Goal: Task Accomplishment & Management: Manage account settings

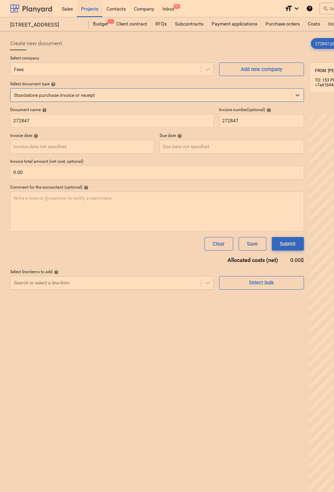
click at [28, 10] on div at bounding box center [31, 8] width 42 height 17
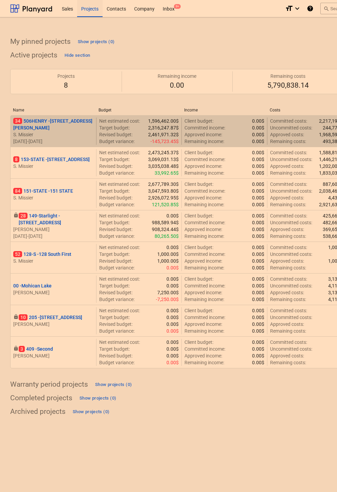
click at [43, 124] on p "34 [STREET_ADDRESS][PERSON_NAME]" at bounding box center [53, 124] width 80 height 14
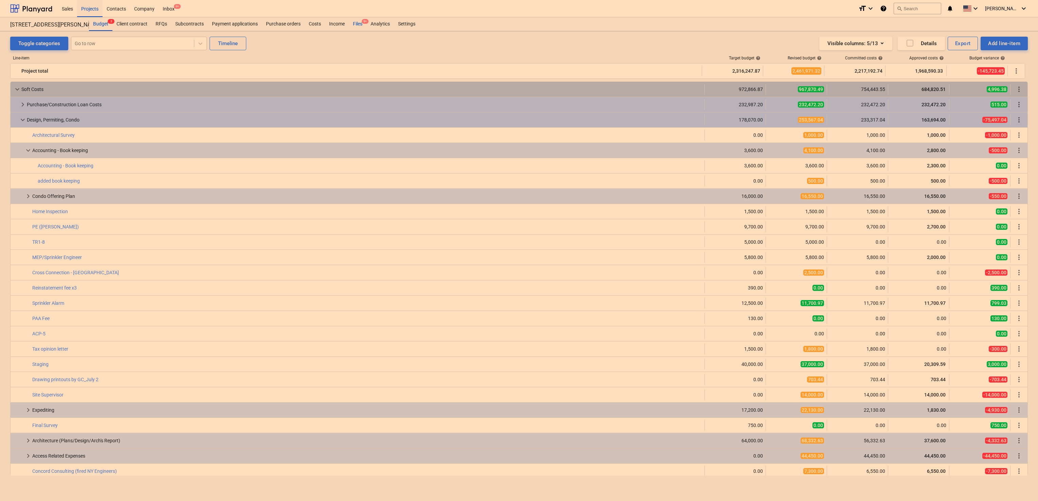
click at [334, 23] on div "Files 9+" at bounding box center [358, 24] width 18 height 14
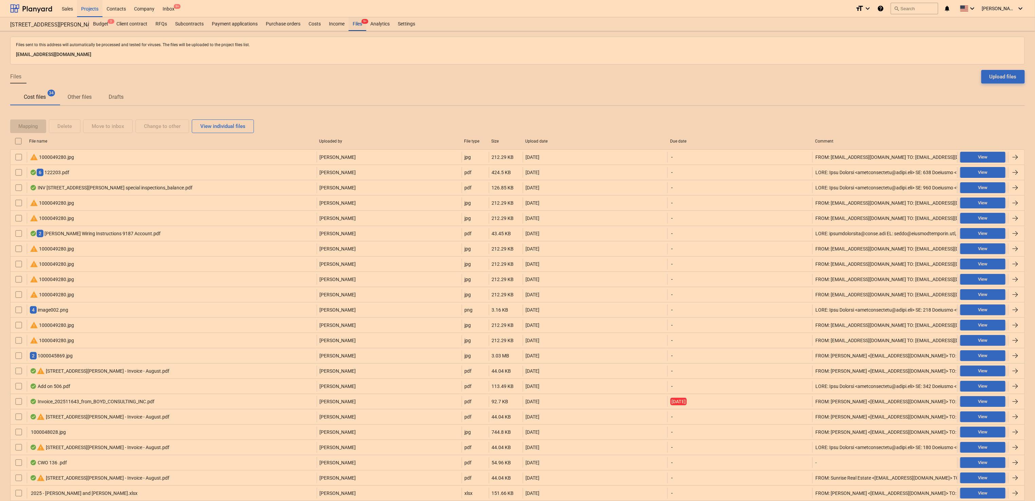
click at [334, 23] on div "Files 9+" at bounding box center [358, 24] width 18 height 14
click at [99, 22] on div "Budget 3" at bounding box center [100, 24] width 23 height 14
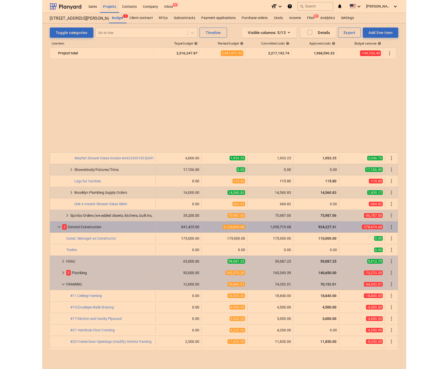
scroll to position [1282, 0]
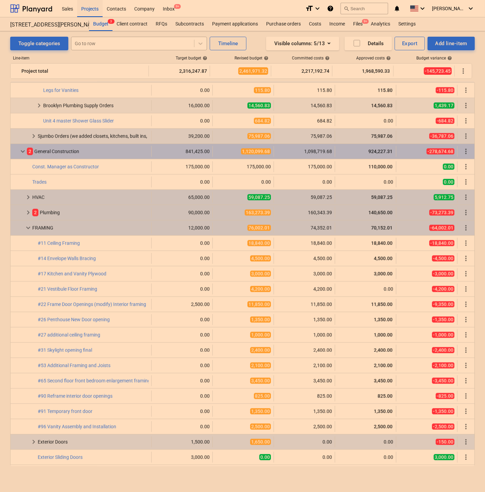
click at [89, 45] on div at bounding box center [133, 43] width 116 height 7
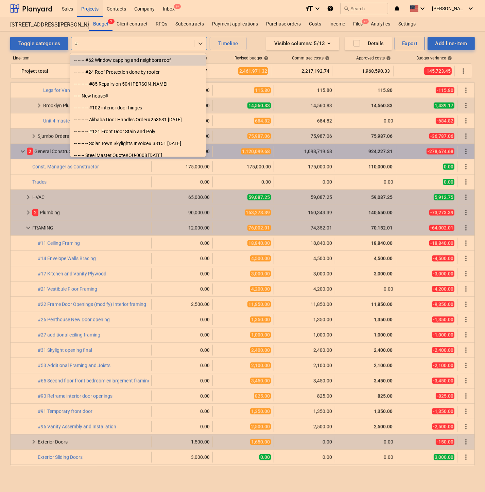
type input "#"
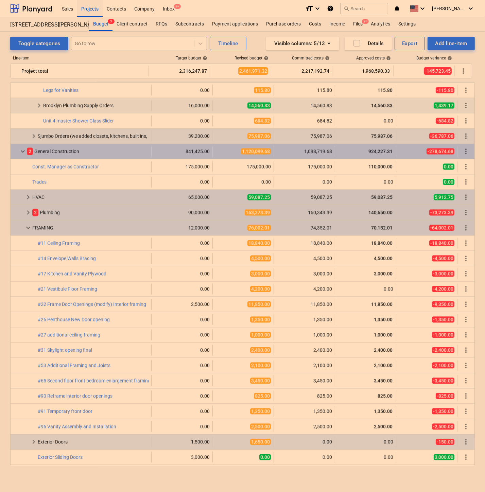
click at [108, 47] on div at bounding box center [133, 43] width 116 height 7
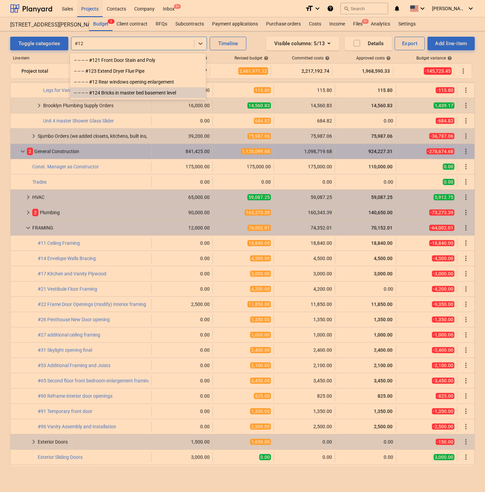
type input "#126"
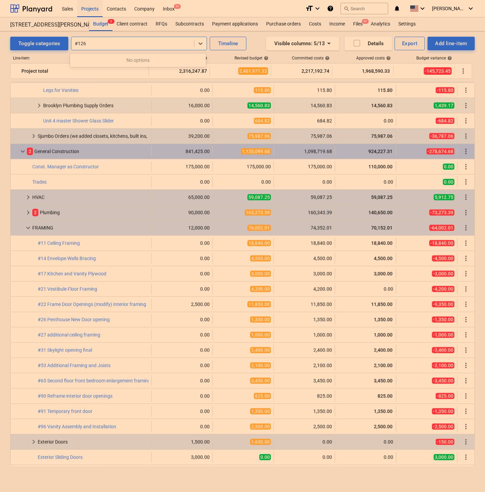
drag, startPoint x: 102, startPoint y: 54, endPoint x: 94, endPoint y: 41, distance: 14.7
click at [94, 41] on body "Sales Projects Contacts Company Inbox 9+ format_size keyboard_arrow_down help s…" at bounding box center [242, 246] width 485 height 492
drag, startPoint x: 94, startPoint y: 41, endPoint x: 67, endPoint y: 42, distance: 27.2
click at [67, 42] on div "Toggle categories Select is focused ,type to refine list, press Down to open th…" at bounding box center [128, 44] width 236 height 14
click at [334, 44] on div "Add line-item" at bounding box center [451, 43] width 32 height 9
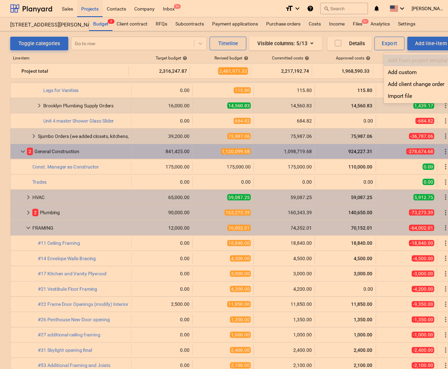
click at [334, 43] on div at bounding box center [224, 184] width 448 height 369
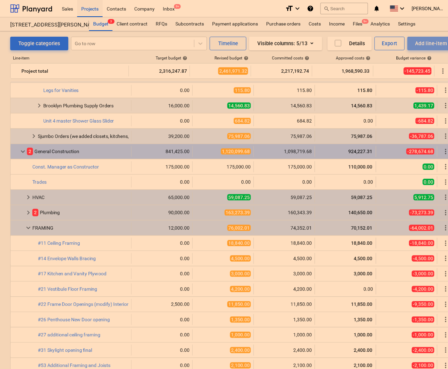
click at [334, 43] on div "Add line-item" at bounding box center [431, 43] width 32 height 9
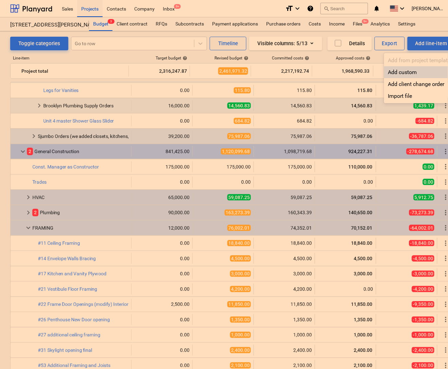
click at [334, 75] on div "Add custom" at bounding box center [419, 72] width 71 height 12
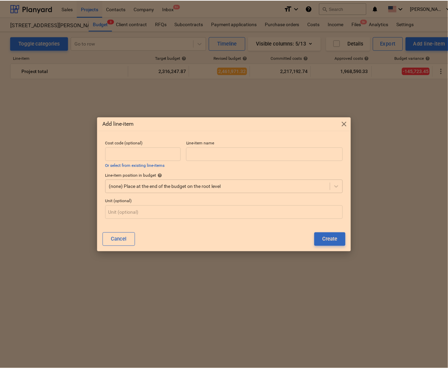
scroll to position [1282, 0]
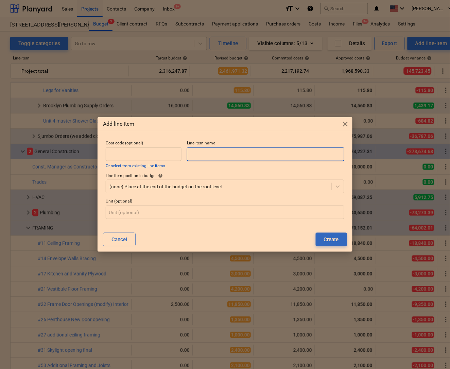
click at [199, 153] on input "text" at bounding box center [265, 154] width 157 height 14
type input "#126 Rear corner yard leak"
click at [267, 183] on div at bounding box center [218, 186] width 218 height 7
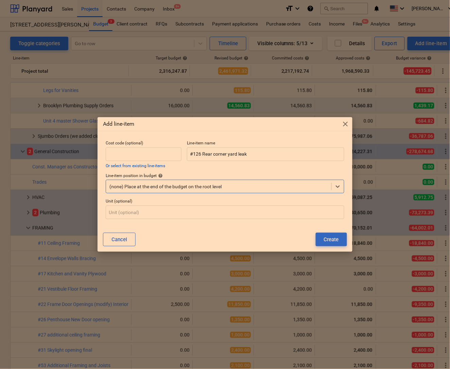
click at [267, 183] on div at bounding box center [218, 186] width 218 height 7
click at [302, 173] on div "Line-item position in budget help" at bounding box center [225, 175] width 238 height 5
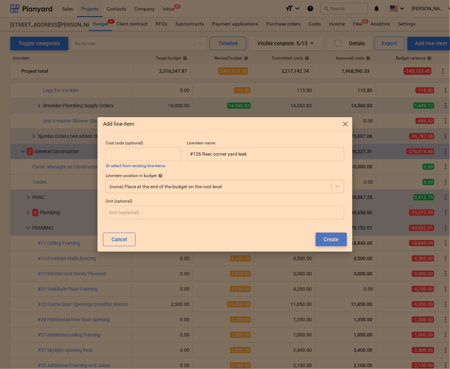
click at [331, 237] on div "Create" at bounding box center [331, 239] width 15 height 9
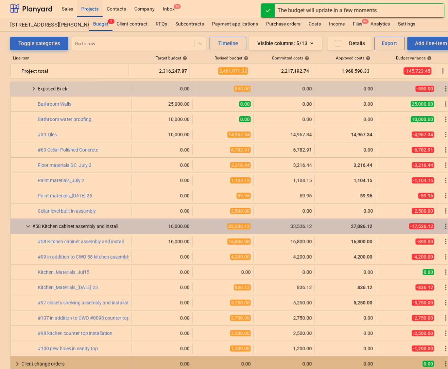
scroll to position [77, 0]
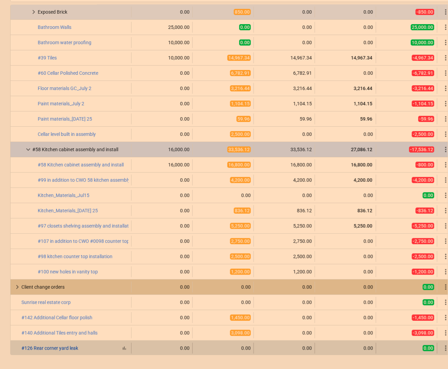
click at [54, 346] on link "#126 Rear corner yard leak" at bounding box center [49, 347] width 57 height 5
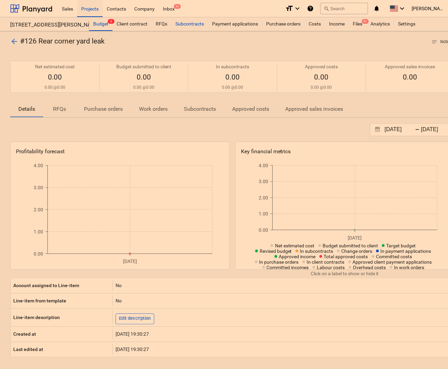
click at [193, 22] on div "Subcontracts" at bounding box center [189, 24] width 37 height 14
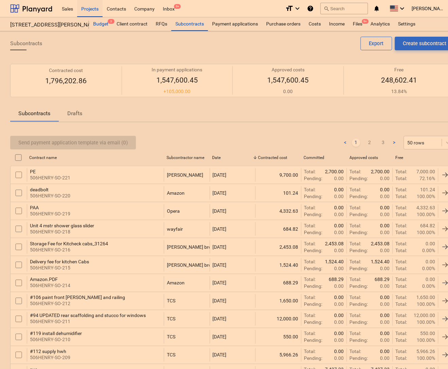
click at [96, 22] on div "Budget 3" at bounding box center [100, 24] width 23 height 14
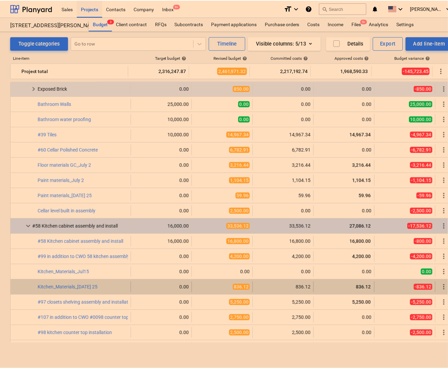
scroll to position [2274, 0]
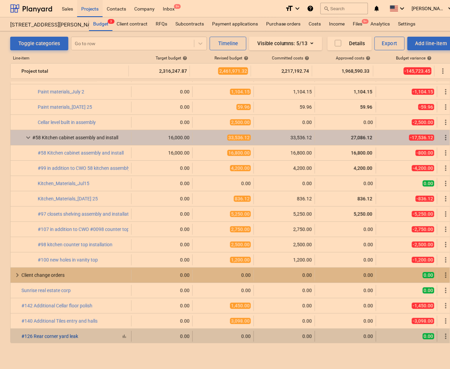
click at [64, 337] on link "#126 Rear corner yard leak" at bounding box center [49, 335] width 57 height 5
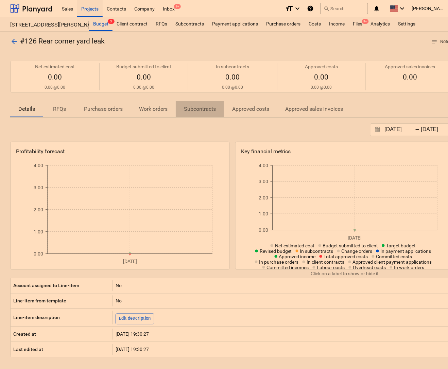
click at [199, 107] on p "Subcontracts" at bounding box center [200, 109] width 32 height 8
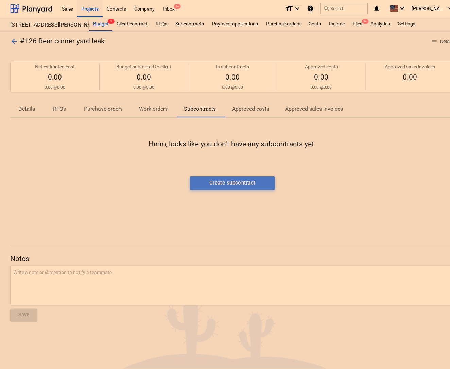
click at [224, 184] on div "Create subcontract" at bounding box center [232, 182] width 46 height 9
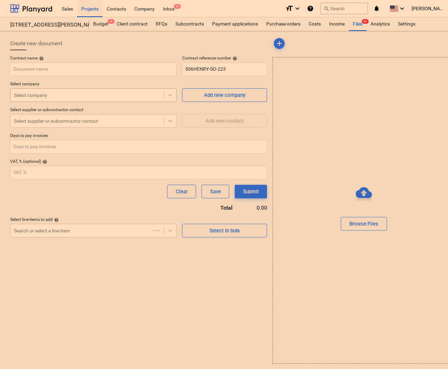
type input "506HENRY-SO-223"
click at [72, 72] on input "text" at bounding box center [93, 69] width 166 height 14
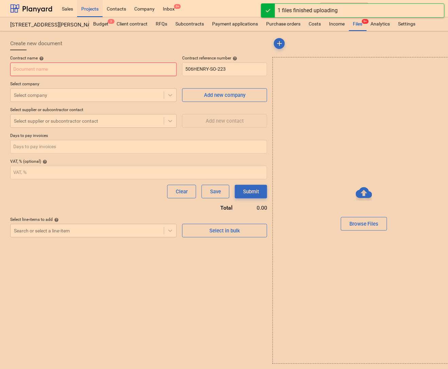
click at [110, 66] on input "text" at bounding box center [93, 69] width 166 height 14
type input "Screenshot [DATE] 192930.png"
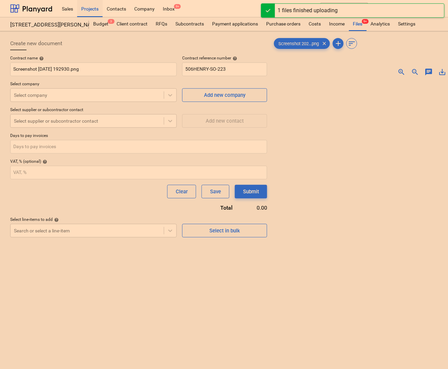
click at [122, 52] on div at bounding box center [138, 52] width 257 height 5
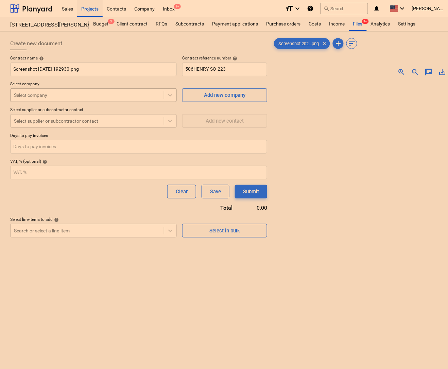
click at [141, 97] on div at bounding box center [87, 95] width 146 height 7
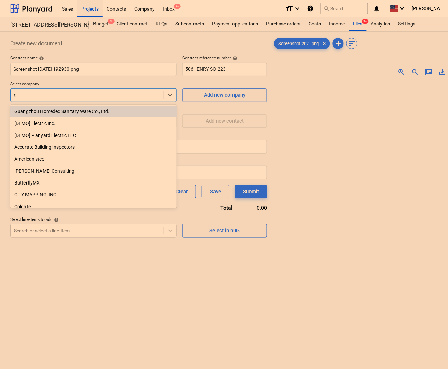
type input "tc"
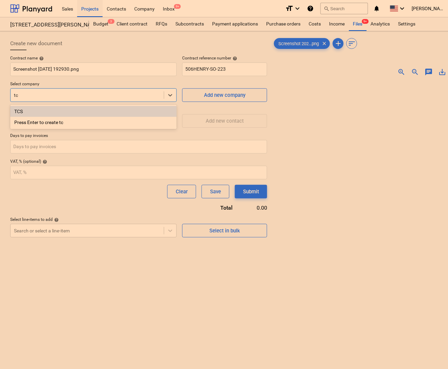
click at [118, 108] on div "TCS" at bounding box center [93, 111] width 166 height 11
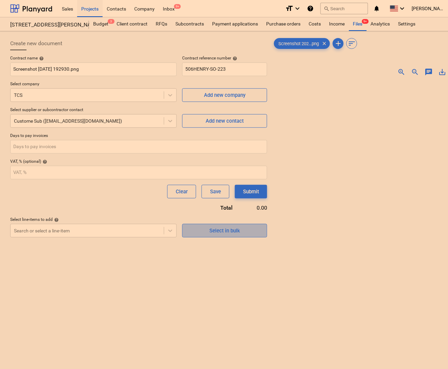
click at [207, 229] on span "Select in bulk" at bounding box center [224, 230] width 68 height 9
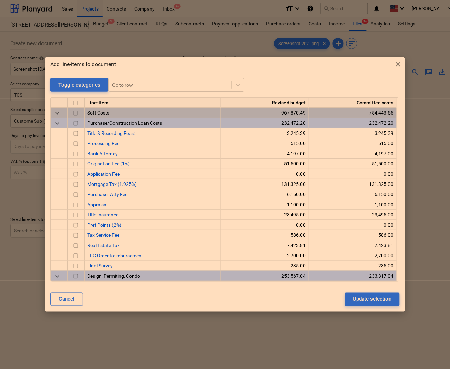
click at [16, 253] on div "Add line-items to document close Toggle categories Go to row Line-item Revised …" at bounding box center [225, 184] width 450 height 369
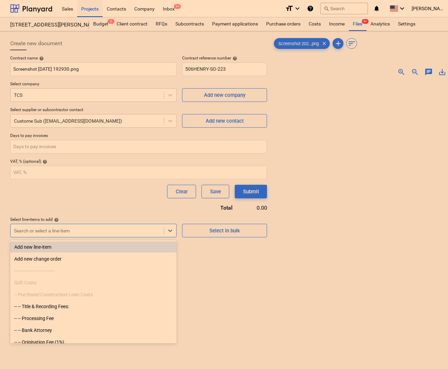
click at [62, 235] on div "Search or select a line-item" at bounding box center [87, 231] width 153 height 10
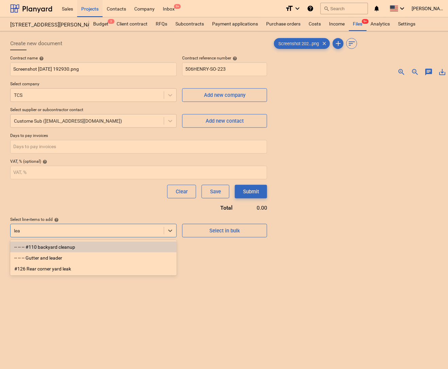
type input "leak"
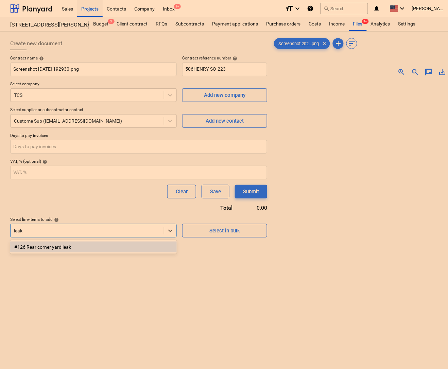
click at [58, 244] on div "#126 Rear corner yard leak" at bounding box center [93, 246] width 166 height 11
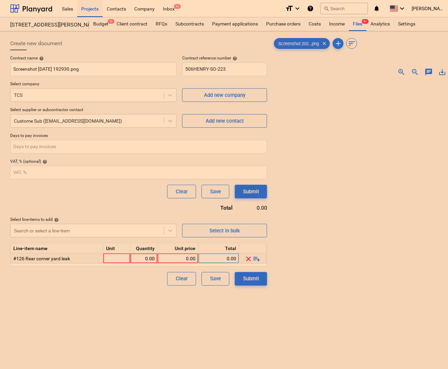
click at [181, 263] on div "0.00" at bounding box center [177, 258] width 35 height 10
type input "2500"
click at [153, 292] on div "Create new document Contract name help Screenshot [DATE] 192930.png Contract re…" at bounding box center [138, 234] width 262 height 400
click at [256, 281] on div "Submit" at bounding box center [251, 278] width 16 height 9
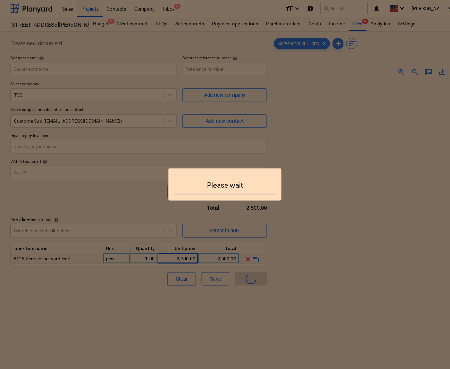
type input "506HENRY-SO-223"
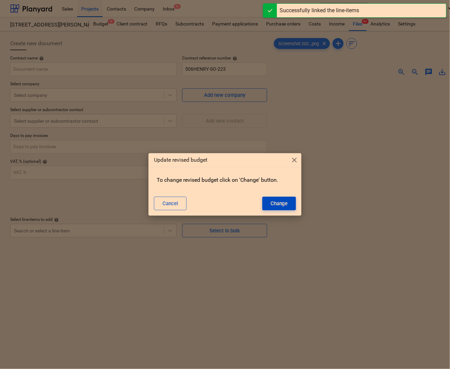
click at [283, 204] on div "Change" at bounding box center [278, 203] width 17 height 9
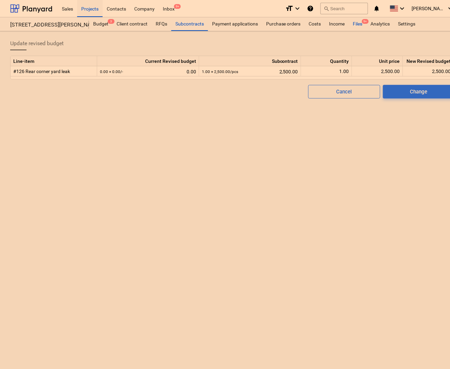
click at [334, 24] on div "Files 9+" at bounding box center [358, 24] width 18 height 14
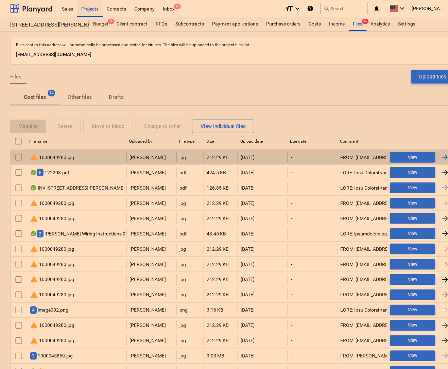
click at [71, 157] on div "warning 1000049280.jpg" at bounding box center [52, 157] width 44 height 8
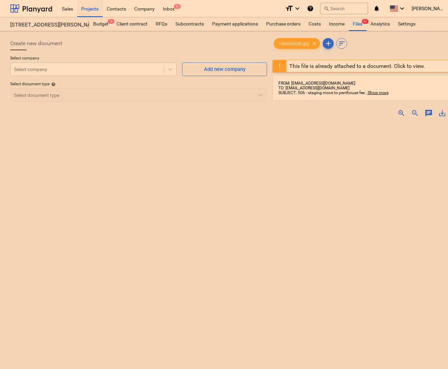
click at [334, 123] on img at bounding box center [363, 123] width 91 height 0
click at [334, 116] on div "zoom_in" at bounding box center [402, 113] width 14 height 8
click at [334, 112] on span "zoom_in" at bounding box center [401, 113] width 8 height 8
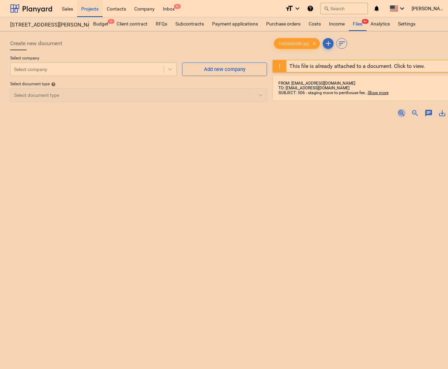
click at [334, 112] on span "zoom_in" at bounding box center [401, 113] width 8 height 8
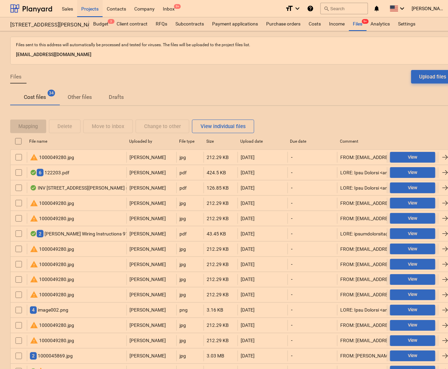
click at [334, 99] on div "Cost files 34 Other files Drafts" at bounding box center [232, 97] width 444 height 16
click at [93, 8] on div "Projects" at bounding box center [89, 8] width 25 height 17
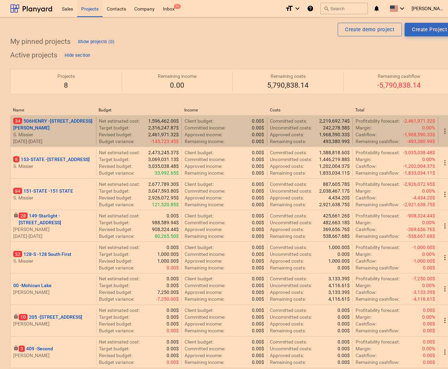
click at [50, 128] on p "34 [STREET_ADDRESS][PERSON_NAME]" at bounding box center [53, 124] width 80 height 14
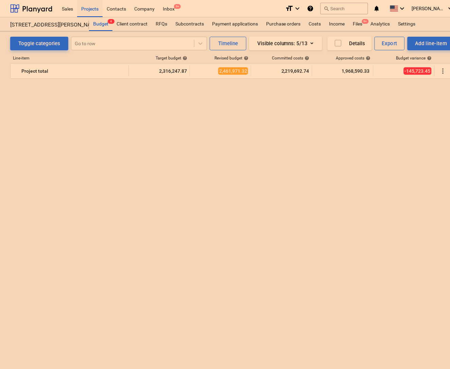
scroll to position [2274, 0]
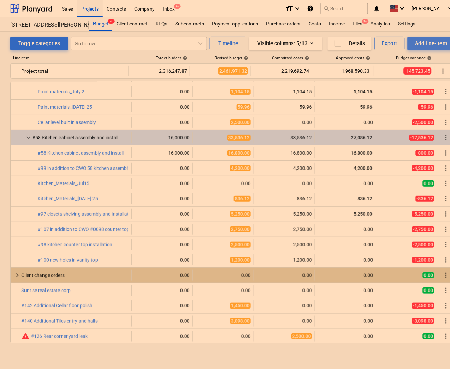
click at [334, 43] on div "Add line-item" at bounding box center [431, 43] width 32 height 9
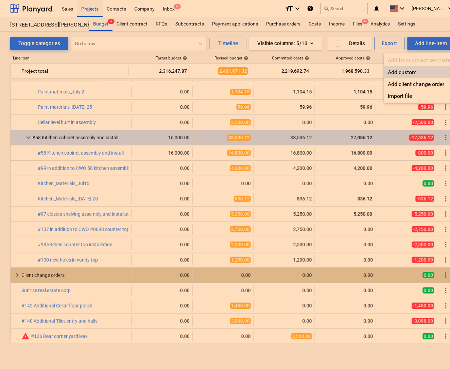
click at [334, 73] on div "Add custom" at bounding box center [419, 72] width 71 height 12
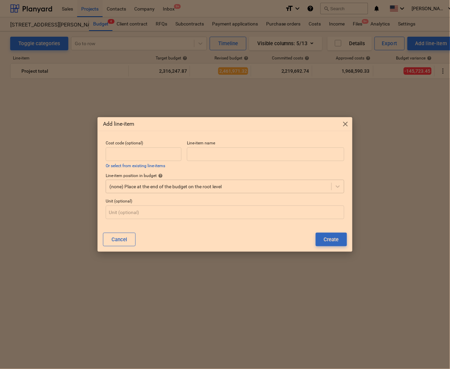
scroll to position [2274, 0]
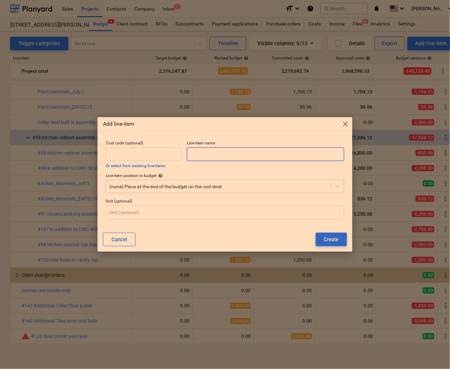
click at [212, 148] on input "text" at bounding box center [265, 154] width 157 height 14
type input "#131 Bathroom HVAC Grills"
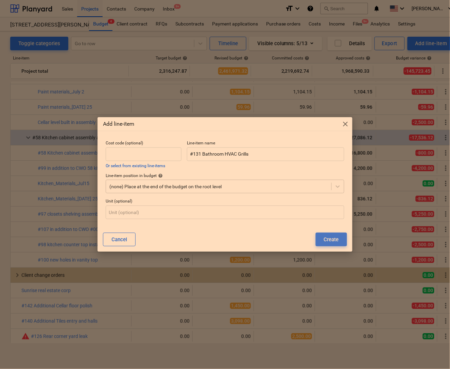
click at [334, 242] on div "Create" at bounding box center [331, 239] width 15 height 9
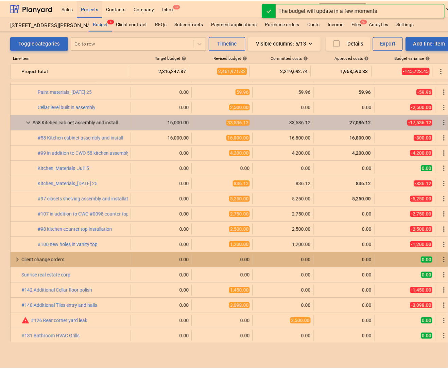
scroll to position [2290, 0]
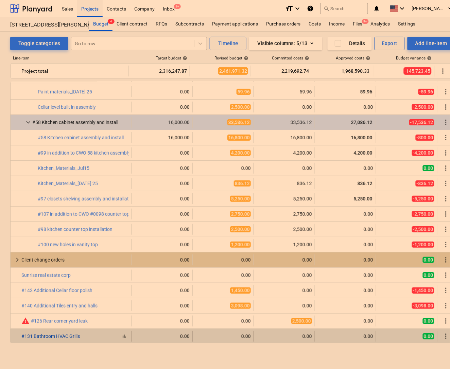
click at [60, 337] on link "#131 Bathroom HVAC Grills" at bounding box center [50, 335] width 58 height 5
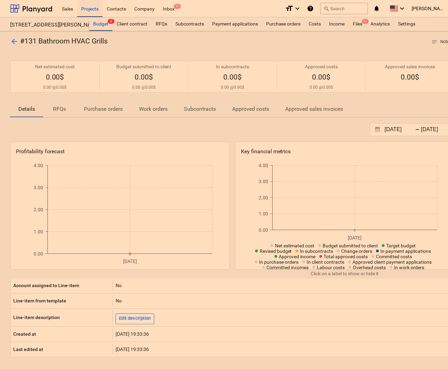
click at [206, 107] on p "Subcontracts" at bounding box center [200, 109] width 32 height 8
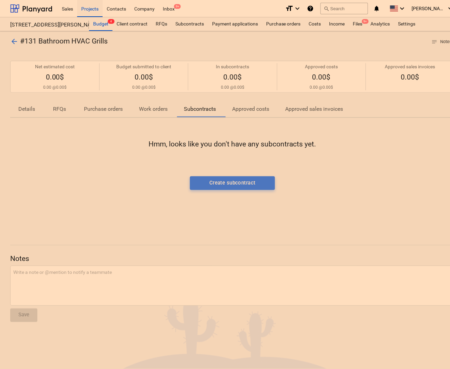
click at [226, 181] on div "Create subcontract" at bounding box center [232, 182] width 46 height 9
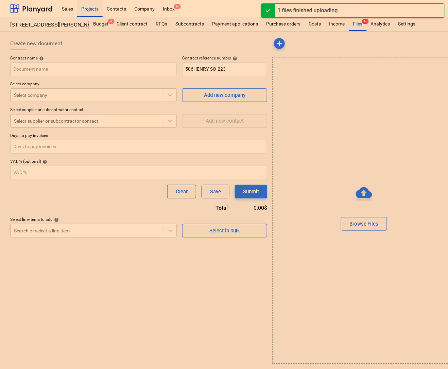
type input "Screenshot [DATE] 192930.png"
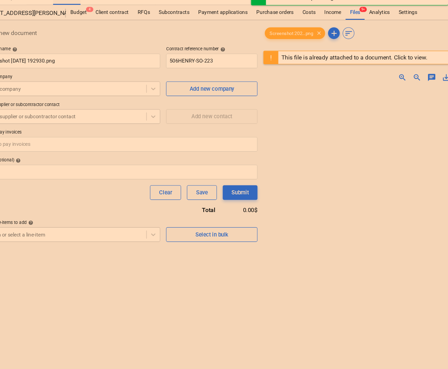
scroll to position [0, 14]
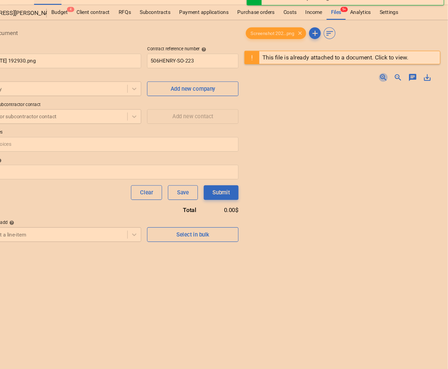
click at [334, 82] on span "zoom_in" at bounding box center [388, 84] width 8 height 8
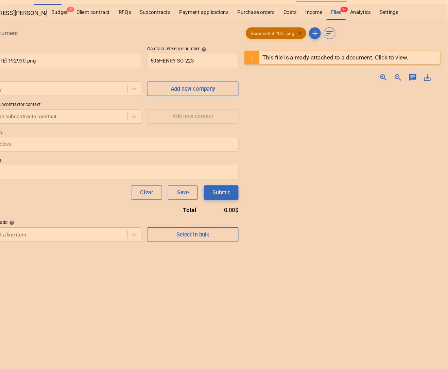
click at [314, 42] on span "clear" at bounding box center [310, 43] width 8 height 8
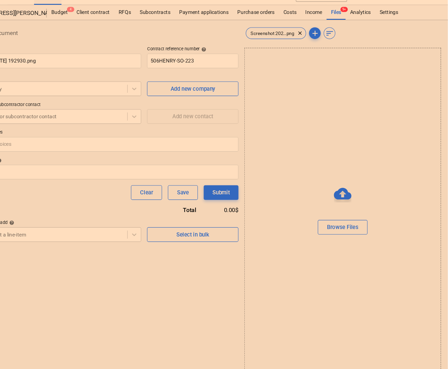
click at [317, 167] on div "Browse Files" at bounding box center [350, 210] width 183 height 307
click at [127, 140] on input "number" at bounding box center [125, 147] width 257 height 14
click at [106, 136] on p "Days to pay invoices" at bounding box center [125, 136] width 257 height 7
click at [83, 83] on p "Select company" at bounding box center [80, 84] width 166 height 7
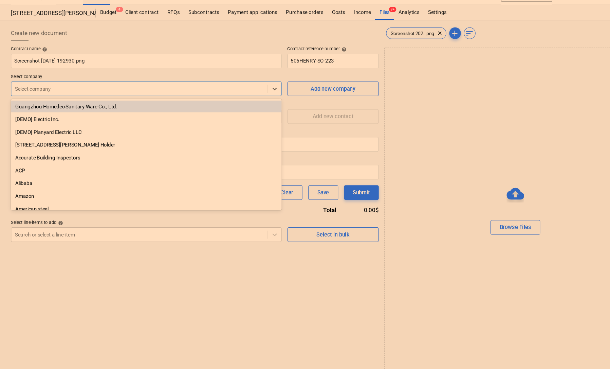
click at [121, 95] on div at bounding box center [130, 95] width 232 height 7
type input "tc"
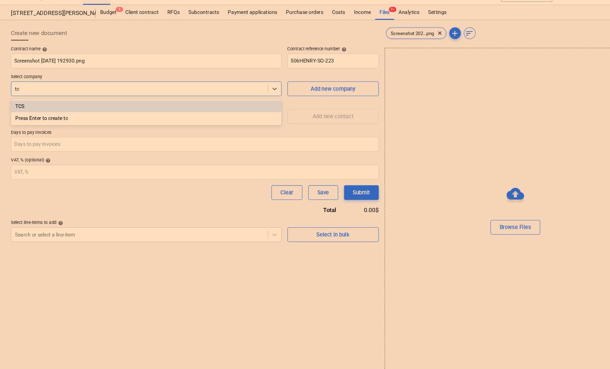
click at [69, 113] on div "TCS" at bounding box center [136, 111] width 252 height 11
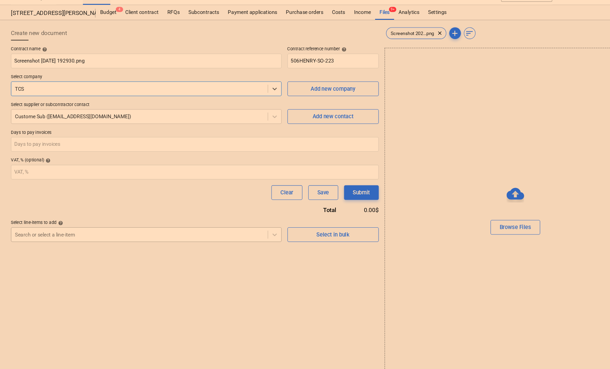
click at [72, 234] on div at bounding box center [130, 230] width 232 height 7
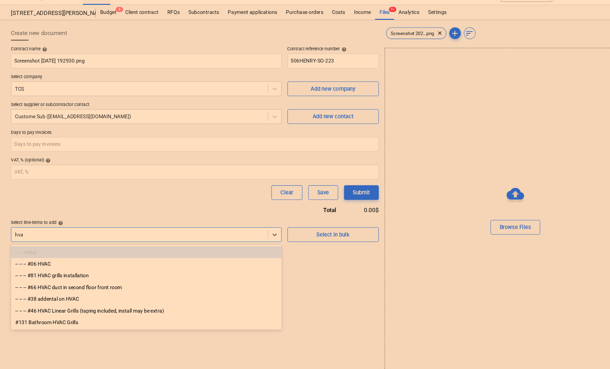
type input "hvac"
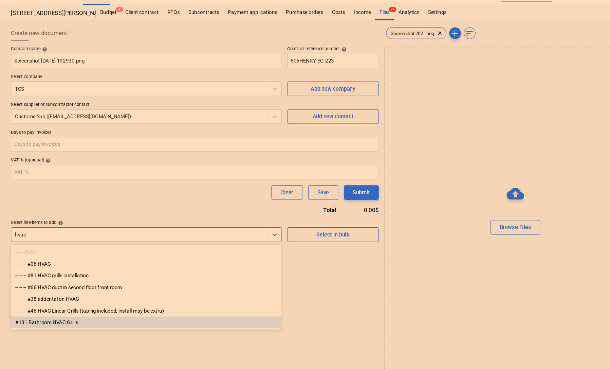
click at [40, 315] on div "#131 Bathroom HVAC Grills" at bounding box center [136, 312] width 252 height 11
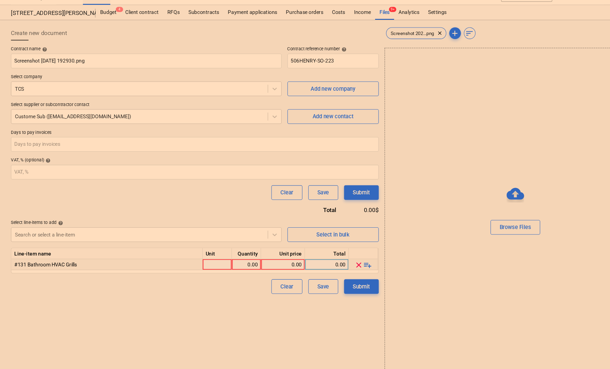
click at [274, 261] on div "0.00" at bounding box center [262, 258] width 35 height 10
type input "450"
click at [302, 260] on div "0.00" at bounding box center [303, 258] width 35 height 10
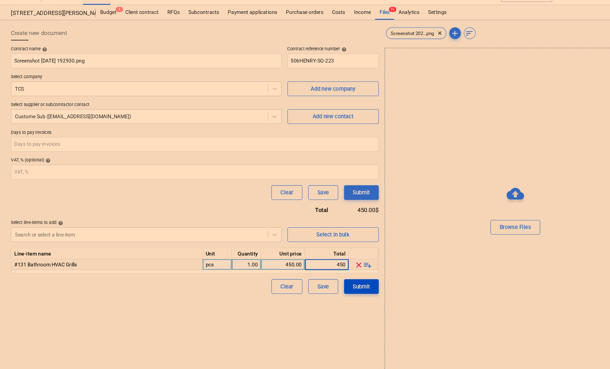
click at [334, 277] on div "Submit" at bounding box center [336, 278] width 16 height 9
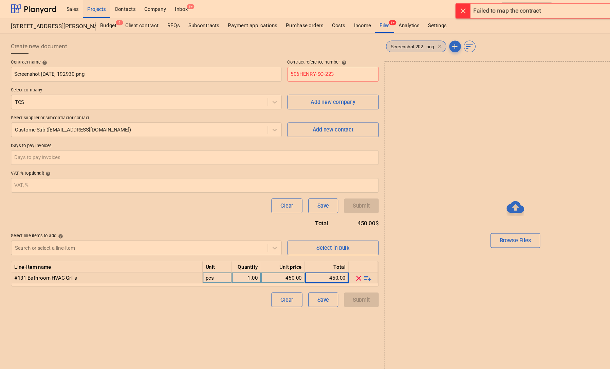
click at [334, 42] on span "clear" at bounding box center [409, 43] width 8 height 8
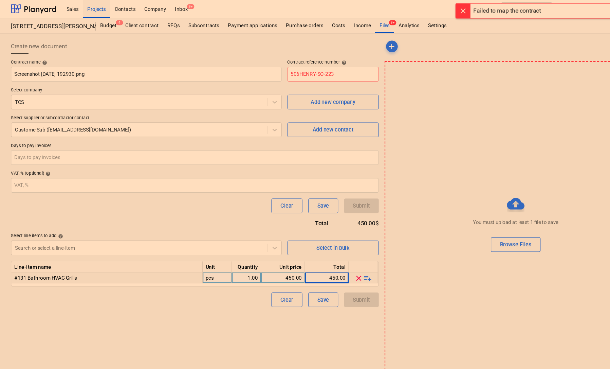
click at [334, 12] on div at bounding box center [431, 11] width 14 height 14
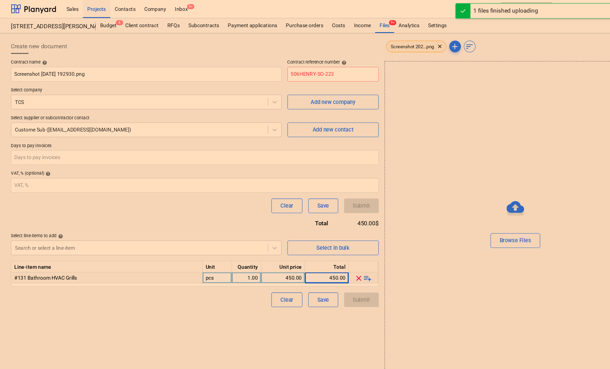
click at [334, 48] on div "Screenshot 202...png clear" at bounding box center [387, 43] width 56 height 11
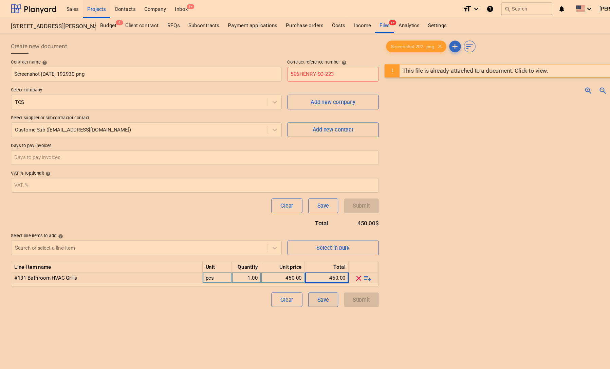
click at [305, 275] on div "Save" at bounding box center [300, 278] width 11 height 9
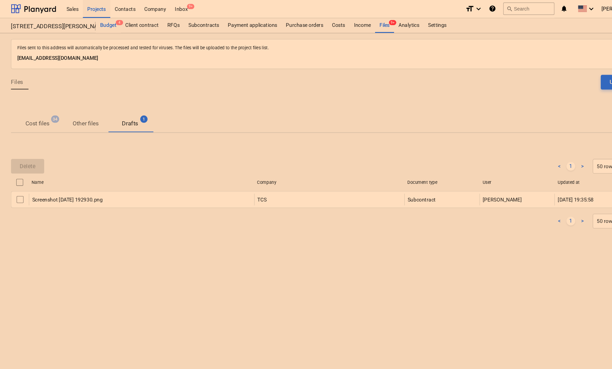
click at [102, 24] on div "Budget 4" at bounding box center [100, 24] width 23 height 14
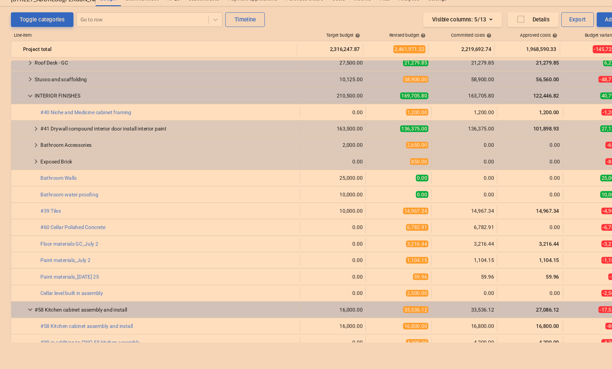
scroll to position [2088, 0]
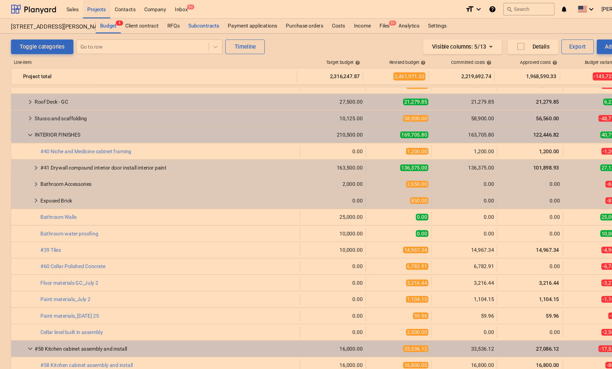
click at [192, 25] on div "Subcontracts" at bounding box center [189, 24] width 37 height 14
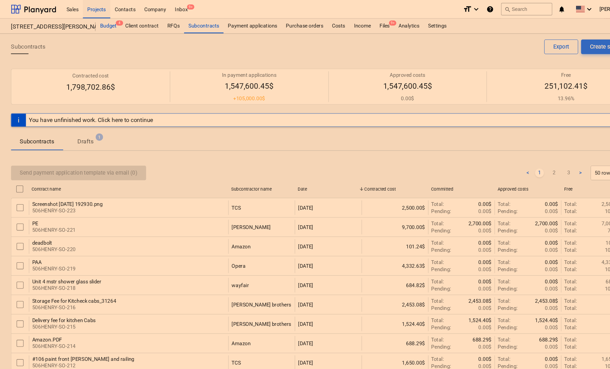
click at [98, 26] on div "Budget 4" at bounding box center [100, 24] width 23 height 14
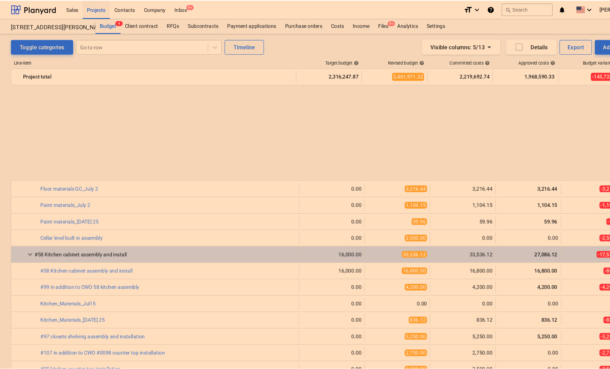
scroll to position [2290, 0]
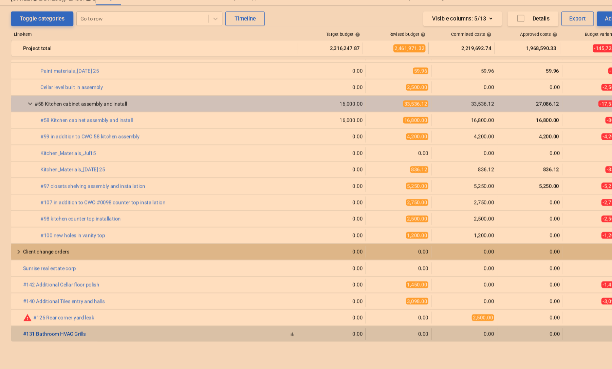
click at [51, 336] on link "#131 Bathroom HVAC Grills" at bounding box center [50, 335] width 58 height 5
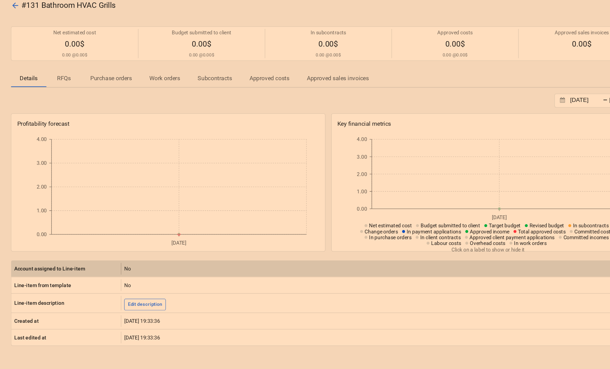
scroll to position [34, 0]
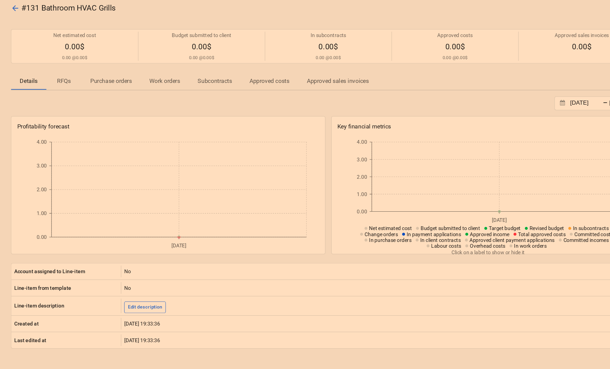
click at [199, 76] on p "Subcontracts" at bounding box center [200, 75] width 32 height 8
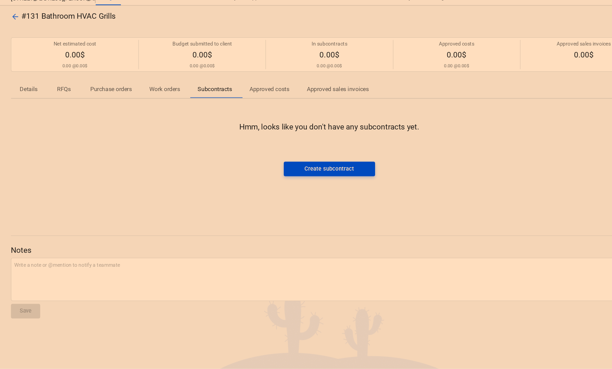
click at [302, 178] on div "Create subcontract" at bounding box center [306, 182] width 46 height 9
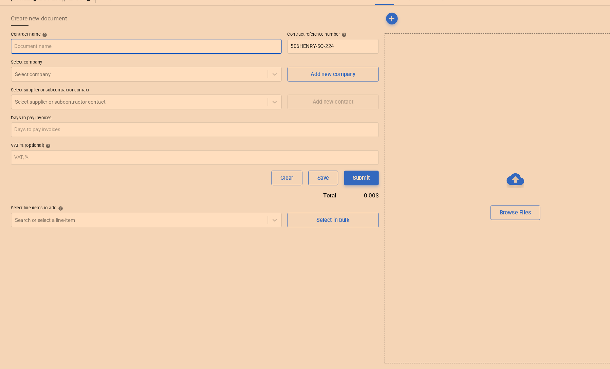
click at [101, 73] on input "text" at bounding box center [136, 69] width 252 height 14
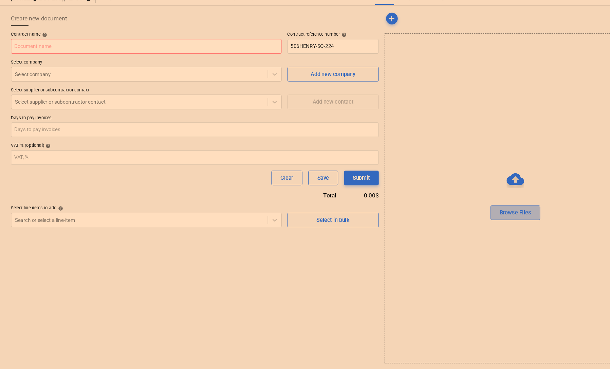
click at [334, 223] on div "Browse Files" at bounding box center [478, 223] width 29 height 9
type input "Screenshot [DATE] 193304.png"
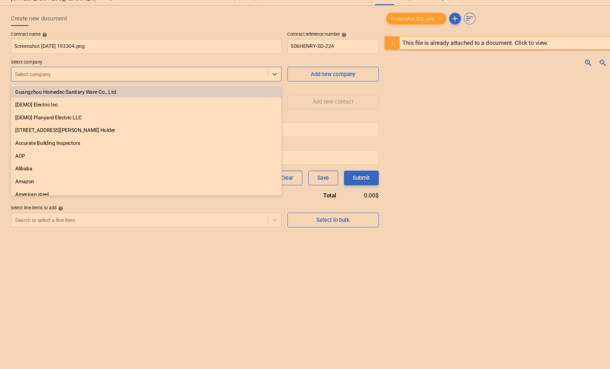
click at [225, 97] on div at bounding box center [130, 95] width 232 height 7
type input "tc"
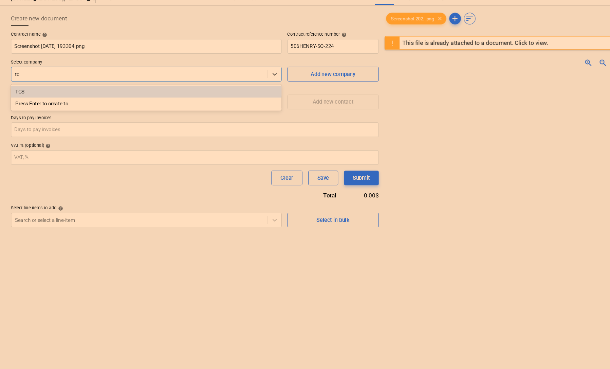
click at [67, 114] on div "TCS" at bounding box center [136, 111] width 252 height 11
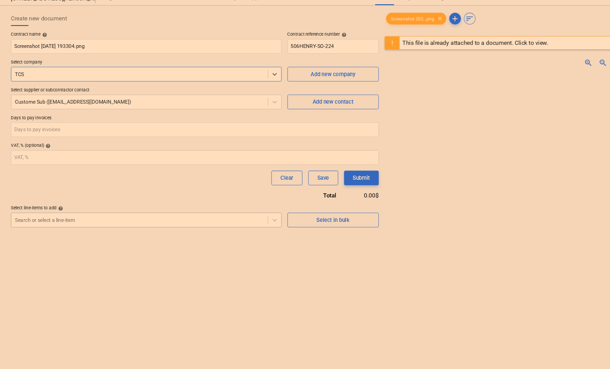
click at [80, 229] on div at bounding box center [130, 230] width 232 height 7
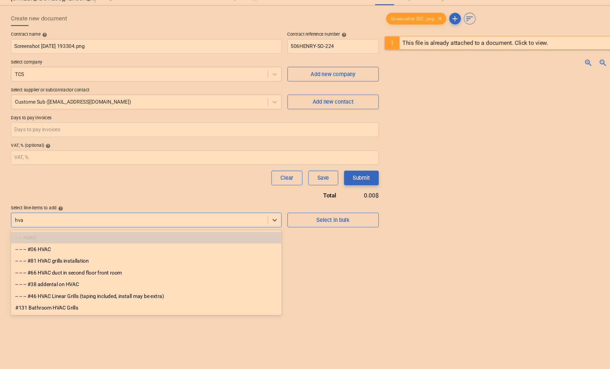
type input "hvac"
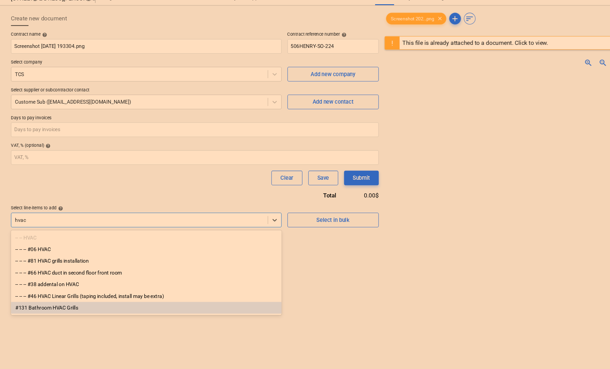
click at [55, 312] on div "#131 Bathroom HVAC Grills" at bounding box center [136, 312] width 252 height 11
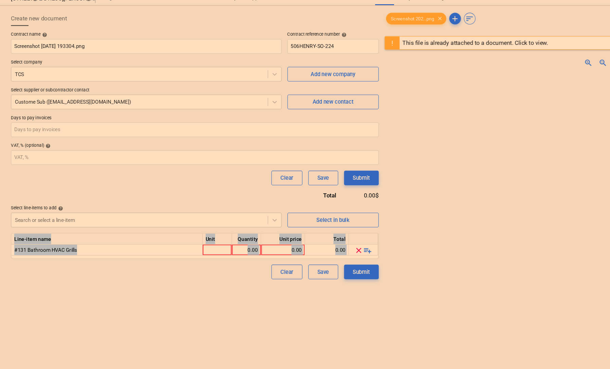
drag, startPoint x: 55, startPoint y: 312, endPoint x: 240, endPoint y: 266, distance: 190.5
click at [240, 266] on div "Create new document Contract name help Screenshot [DATE] 193304.png Contract re…" at bounding box center [180, 240] width 347 height 413
drag, startPoint x: 240, startPoint y: 266, endPoint x: 278, endPoint y: 257, distance: 38.8
click at [278, 257] on div "Line-item name Unit Quantity Unit price Total #131 Bathroom HVAC Grills 0.00 0.…" at bounding box center [181, 255] width 342 height 24
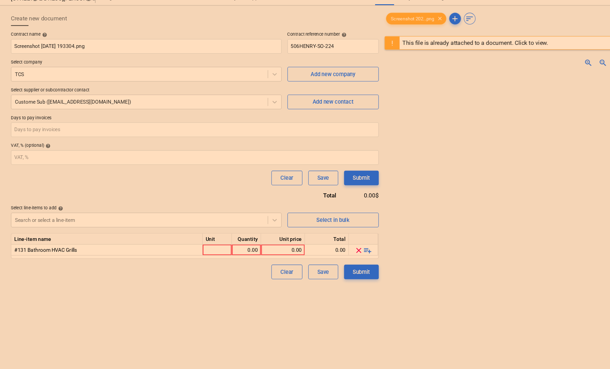
drag, startPoint x: 278, startPoint y: 257, endPoint x: 234, endPoint y: 264, distance: 44.1
click at [234, 264] on div "Line-item name Unit Quantity Unit price Total #131 Bathroom HVAC Grills 0.00 0.…" at bounding box center [181, 255] width 342 height 24
click at [234, 257] on div "0.00" at bounding box center [228, 258] width 21 height 10
type input "1"
click at [257, 256] on div "0.00" at bounding box center [262, 258] width 35 height 10
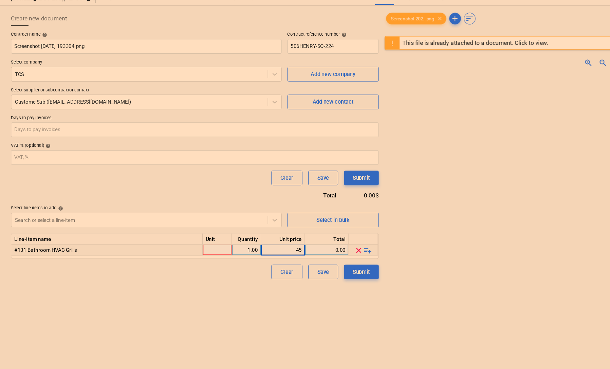
type input "450"
click at [298, 305] on div "Create new document Contract name help Screenshot [DATE] 193304.png Contract re…" at bounding box center [180, 240] width 347 height 413
click at [196, 257] on div at bounding box center [201, 258] width 27 height 10
type input "1"
click at [182, 285] on div "Clear Save Submit" at bounding box center [181, 279] width 342 height 14
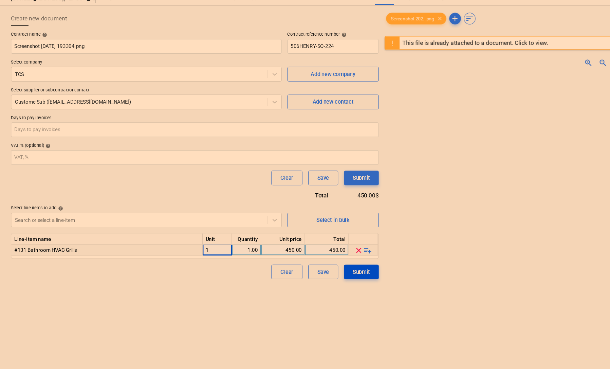
click at [332, 277] on div "Submit" at bounding box center [336, 278] width 16 height 9
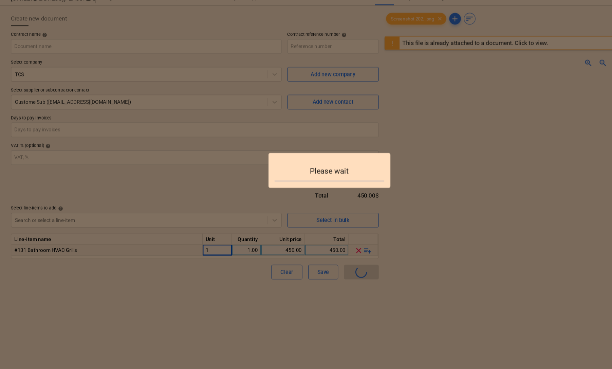
type input "506HENRY-SO-225"
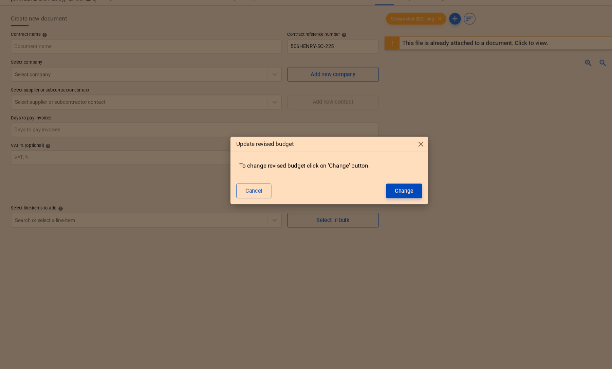
click at [334, 204] on div "Change" at bounding box center [375, 203] width 17 height 9
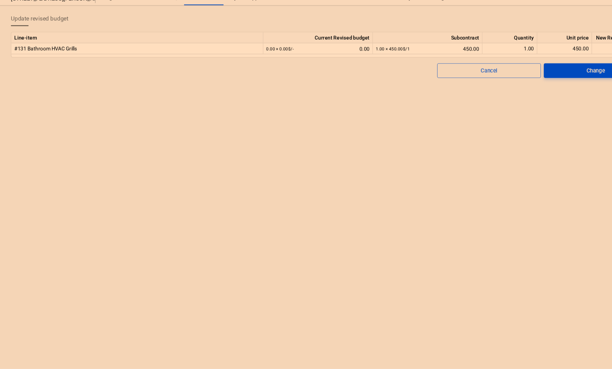
click at [334, 89] on span "Change" at bounding box center [554, 91] width 80 height 9
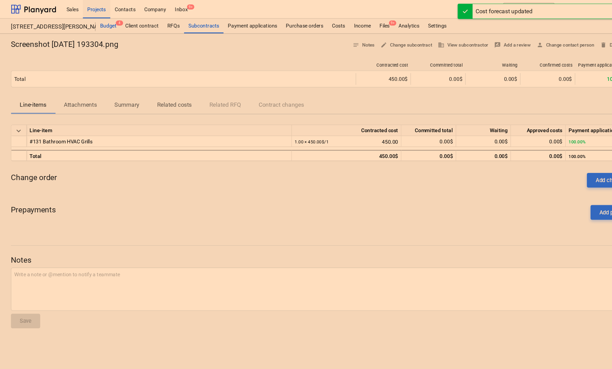
click at [103, 21] on div "Budget 4" at bounding box center [100, 24] width 23 height 14
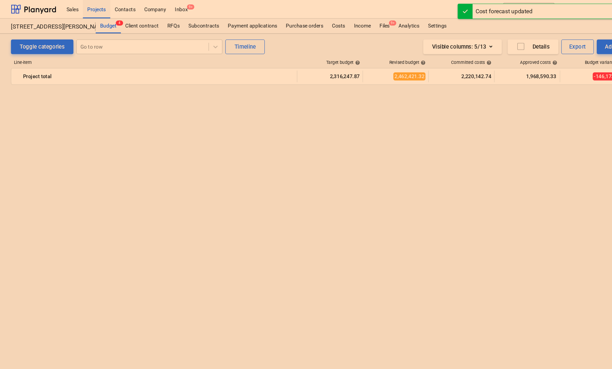
scroll to position [2290, 0]
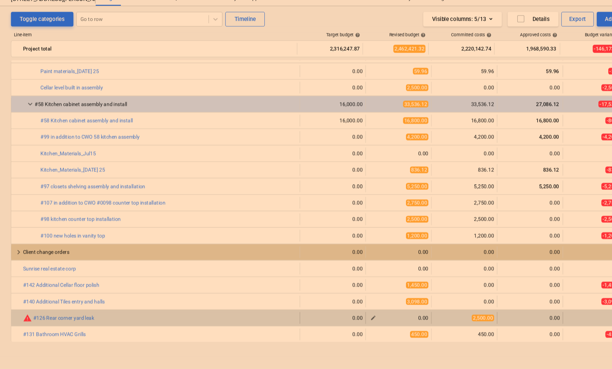
click at [334, 323] on span "edit" at bounding box center [346, 320] width 5 height 5
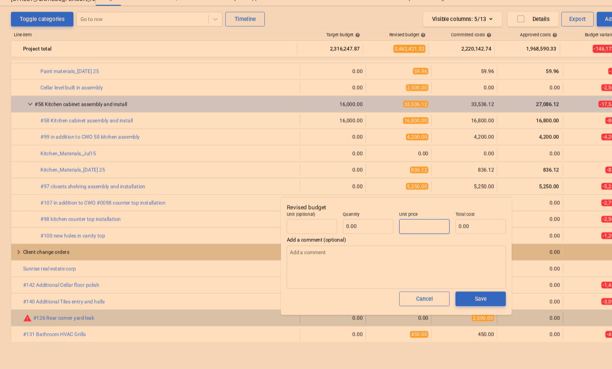
click at [334, 235] on input "text" at bounding box center [394, 236] width 47 height 14
type input "pcs"
type input "2"
type input "1.00"
type input "2.00"
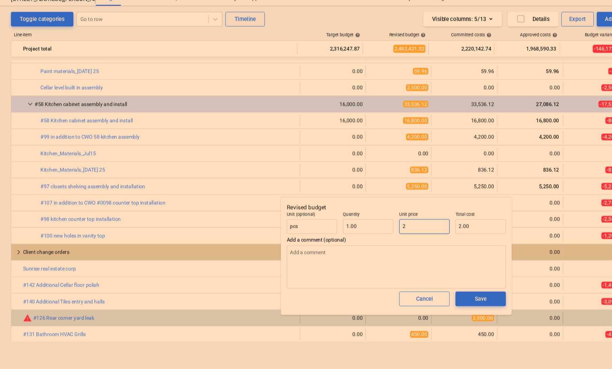
type input "25"
type input "25.00"
type input "250"
type input "250.00"
type input "2500"
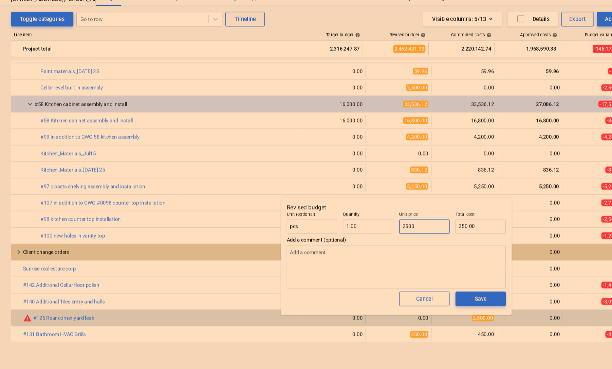
type input "2,500.00"
click at [334, 303] on span "Save" at bounding box center [447, 303] width 31 height 9
